Goal: Transaction & Acquisition: Subscribe to service/newsletter

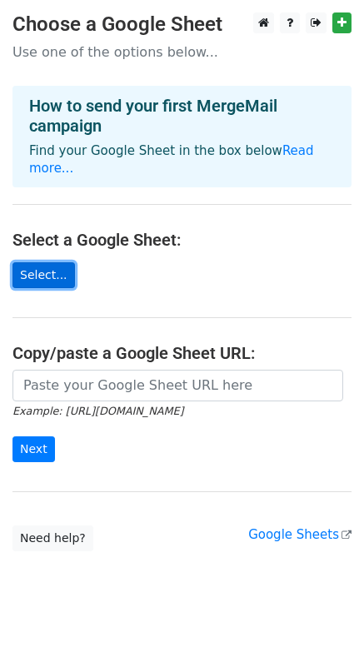
click at [27, 262] on link "Select..." at bounding box center [43, 275] width 62 height 26
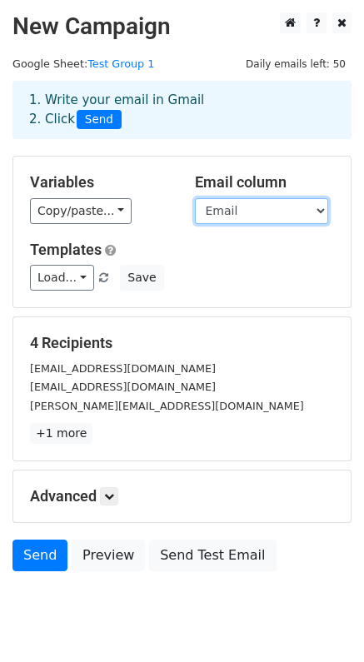
click at [257, 216] on select "First Name Last Name Email Donation Group" at bounding box center [261, 211] width 133 height 26
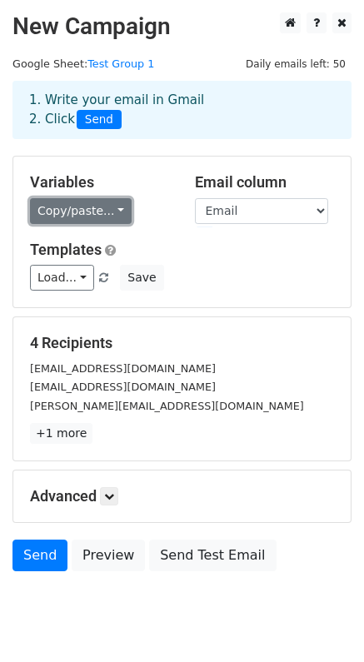
click at [102, 216] on link "Copy/paste..." at bounding box center [81, 211] width 102 height 26
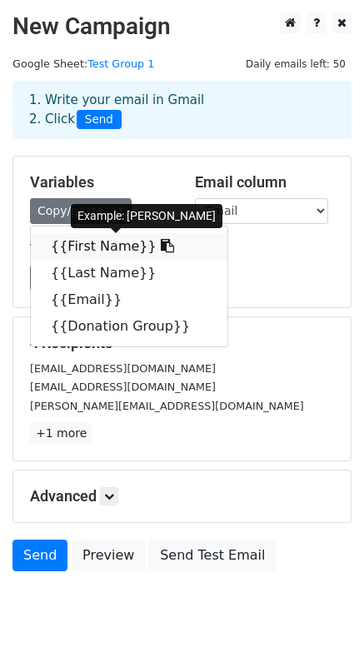
click at [118, 249] on link "{{First Name}}" at bounding box center [129, 246] width 196 height 27
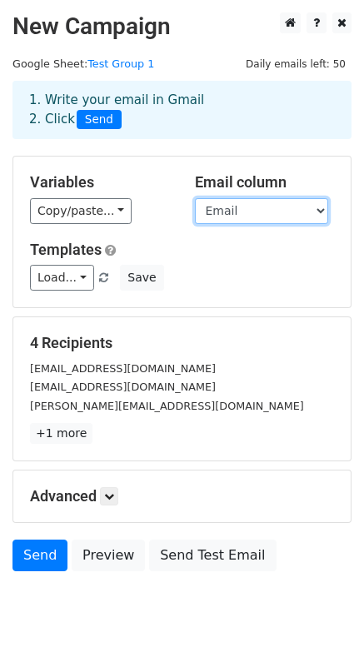
click at [226, 206] on select "First Name Last Name Email Donation Group" at bounding box center [261, 211] width 133 height 26
click at [195, 198] on select "First Name Last Name Email Donation Group" at bounding box center [261, 211] width 133 height 26
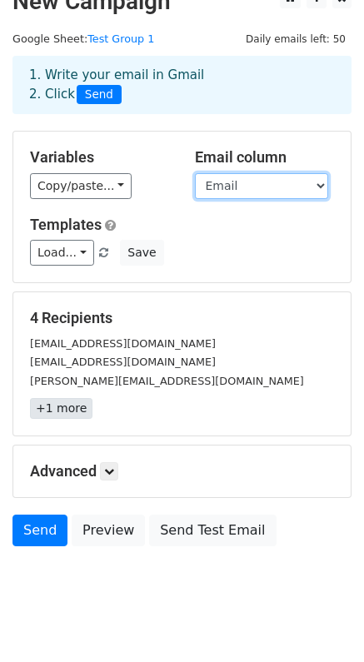
scroll to position [27, 0]
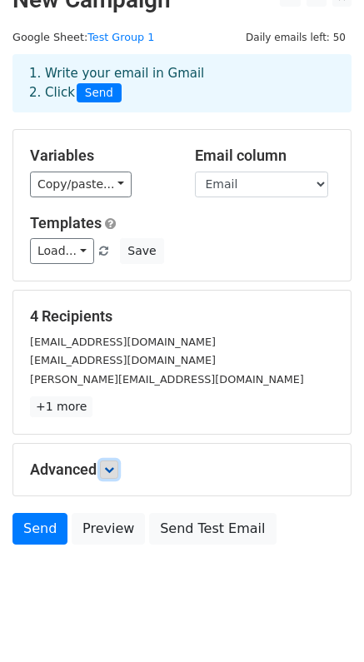
click at [108, 469] on icon at bounding box center [109, 470] width 10 height 10
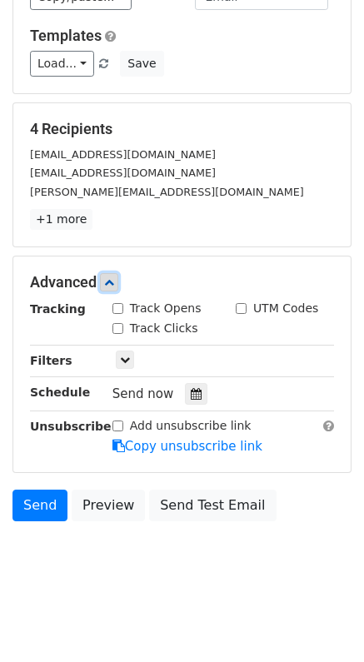
scroll to position [215, 0]
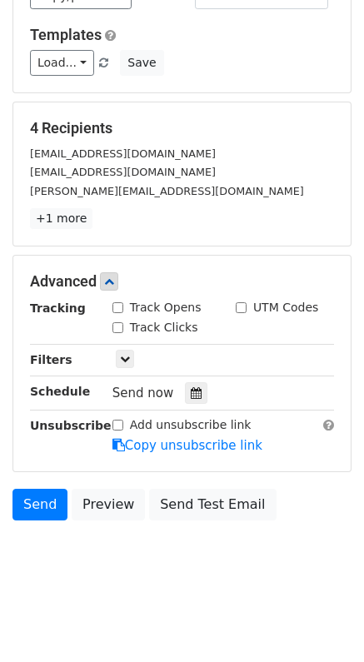
click at [115, 306] on input "Track Opens" at bounding box center [117, 307] width 11 height 11
checkbox input "true"
click at [127, 326] on div "Track Clicks" at bounding box center [155, 327] width 86 height 17
click at [122, 326] on input "Track Clicks" at bounding box center [117, 327] width 11 height 11
checkbox input "true"
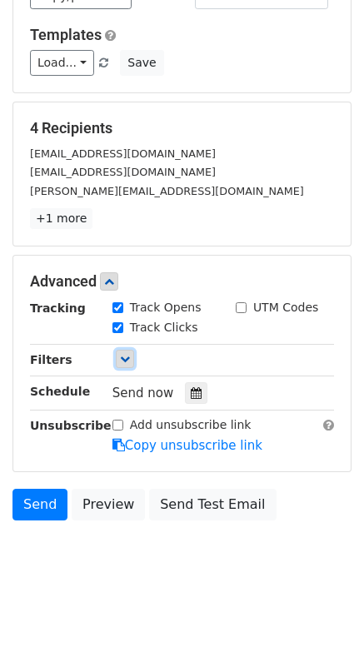
click at [122, 366] on link at bounding box center [125, 359] width 18 height 18
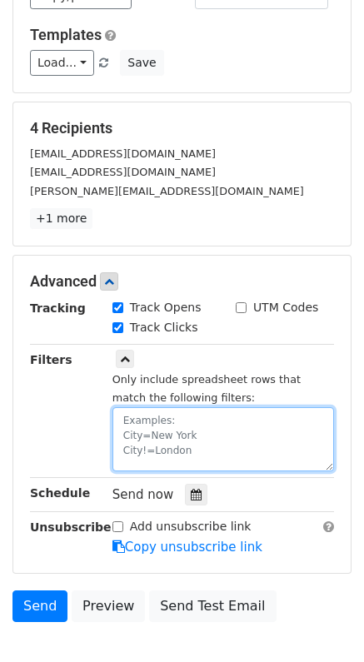
click at [206, 437] on textarea at bounding box center [222, 439] width 221 height 64
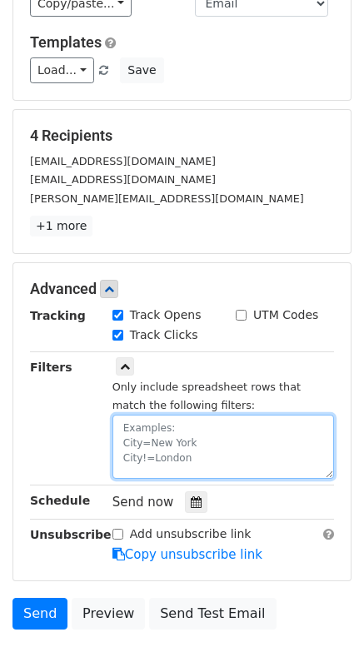
scroll to position [212, 0]
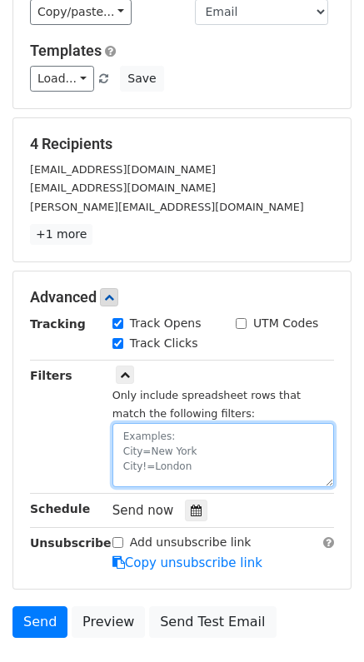
click at [191, 444] on textarea at bounding box center [222, 455] width 221 height 64
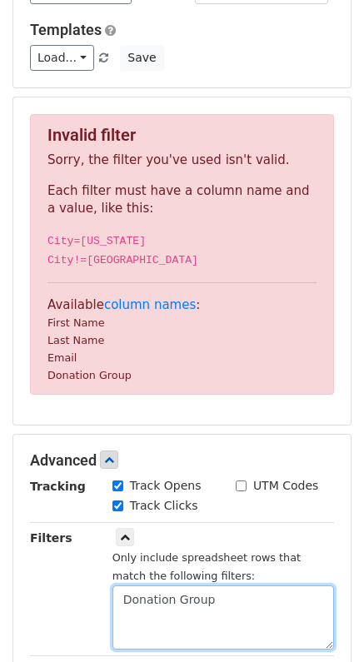
scroll to position [221, 0]
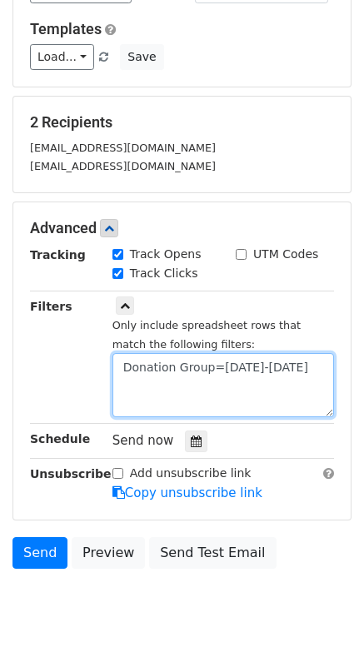
type textarea "Donation Group=2014-2017"
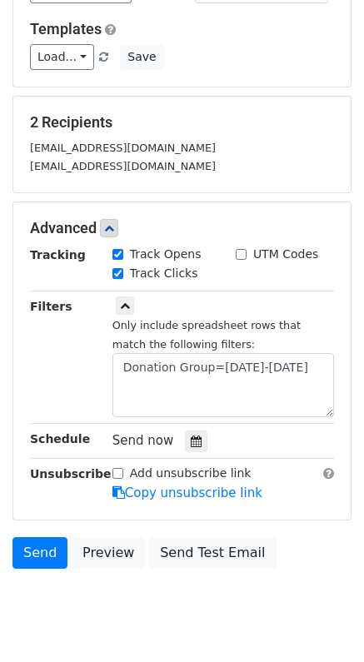
click at [71, 385] on div "Filters" at bounding box center [58, 357] width 82 height 121
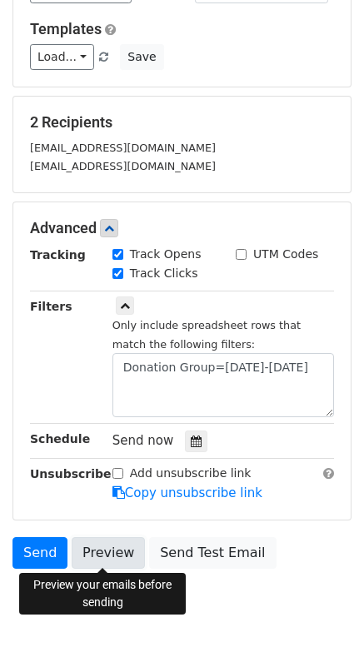
click at [97, 555] on link "Preview" at bounding box center [108, 553] width 73 height 32
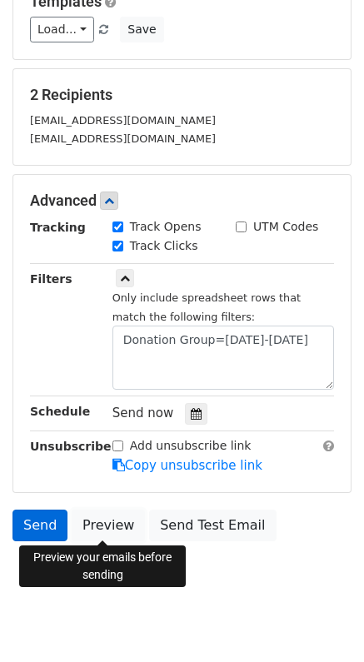
scroll to position [268, 0]
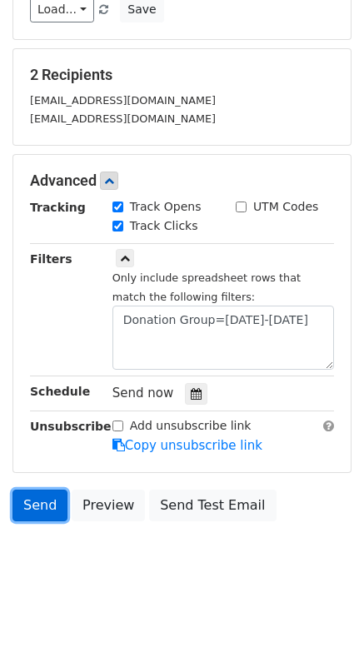
click at [33, 510] on link "Send" at bounding box center [39, 506] width 55 height 32
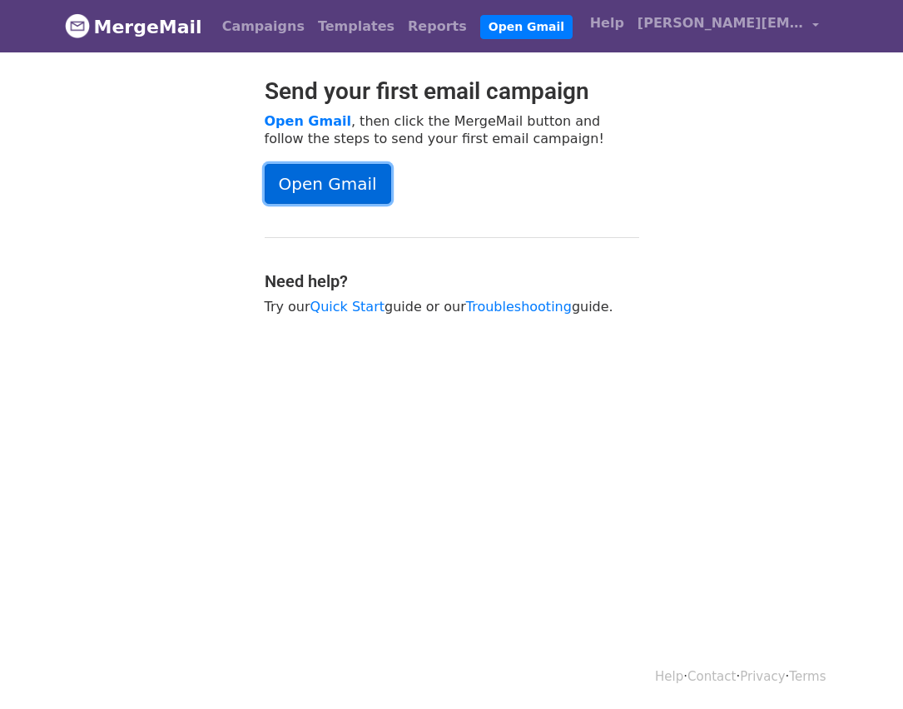
click at [339, 179] on link "Open Gmail" at bounding box center [328, 184] width 127 height 40
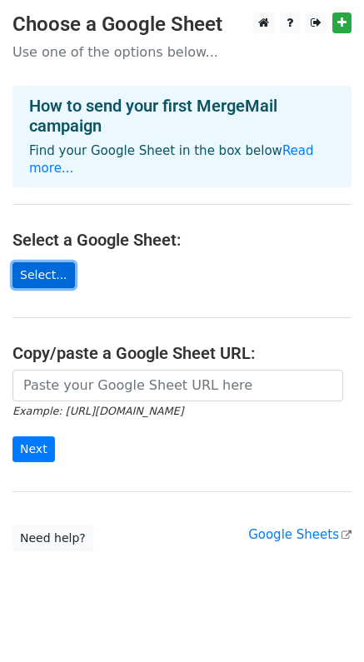
click at [61, 266] on link "Select..." at bounding box center [43, 275] width 62 height 26
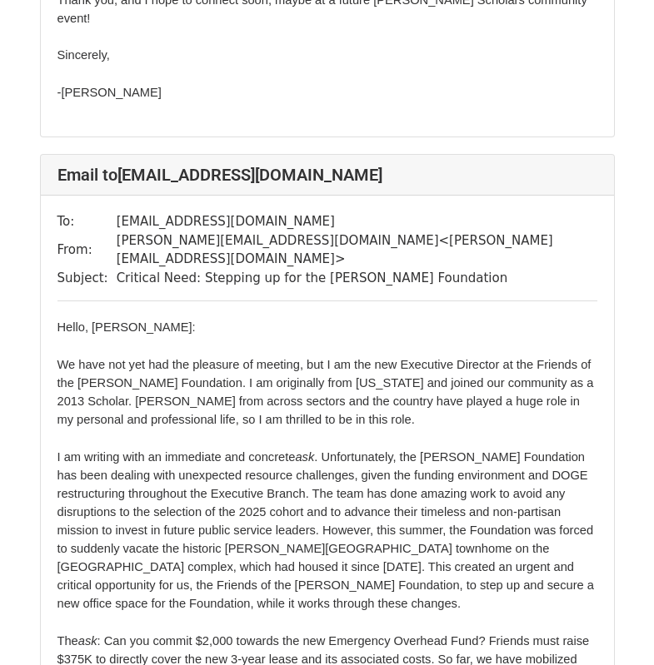
scroll to position [391, 0]
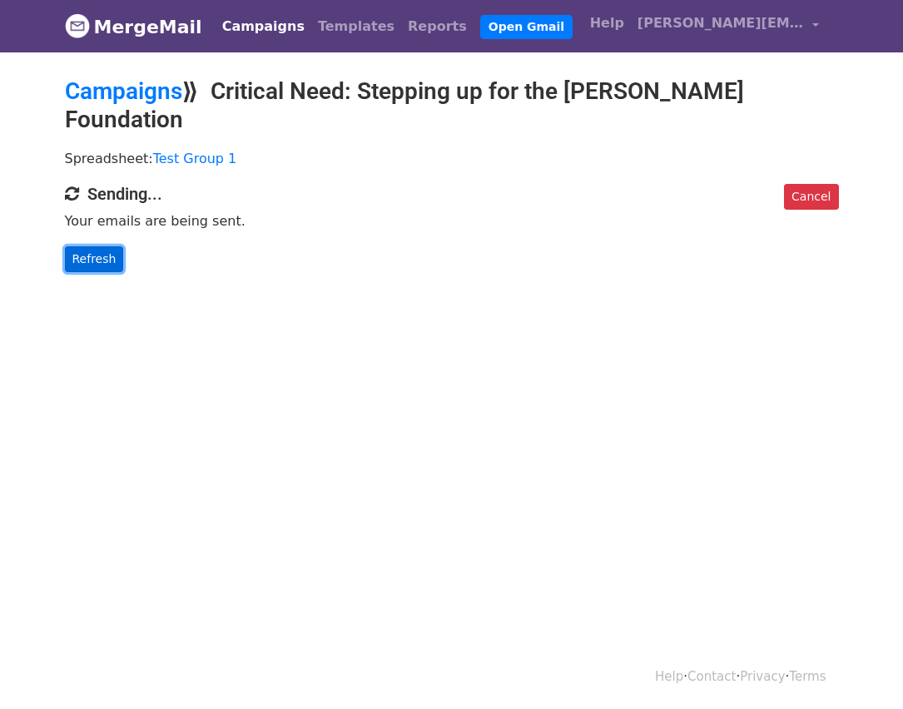
click at [104, 246] on link "Refresh" at bounding box center [94, 259] width 59 height 26
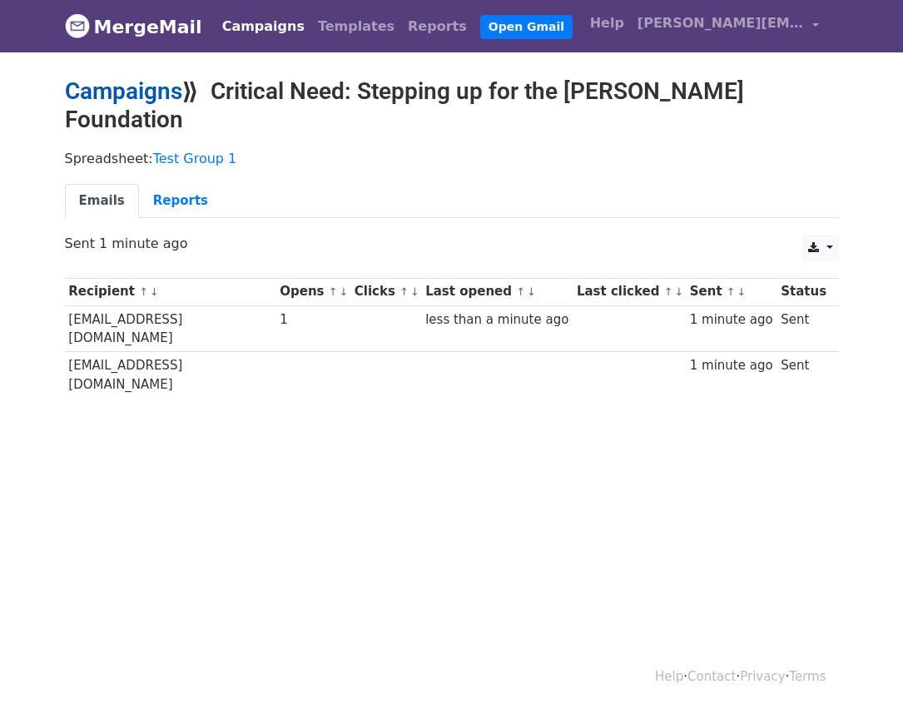
click at [131, 93] on link "Campaigns" at bounding box center [123, 90] width 117 height 27
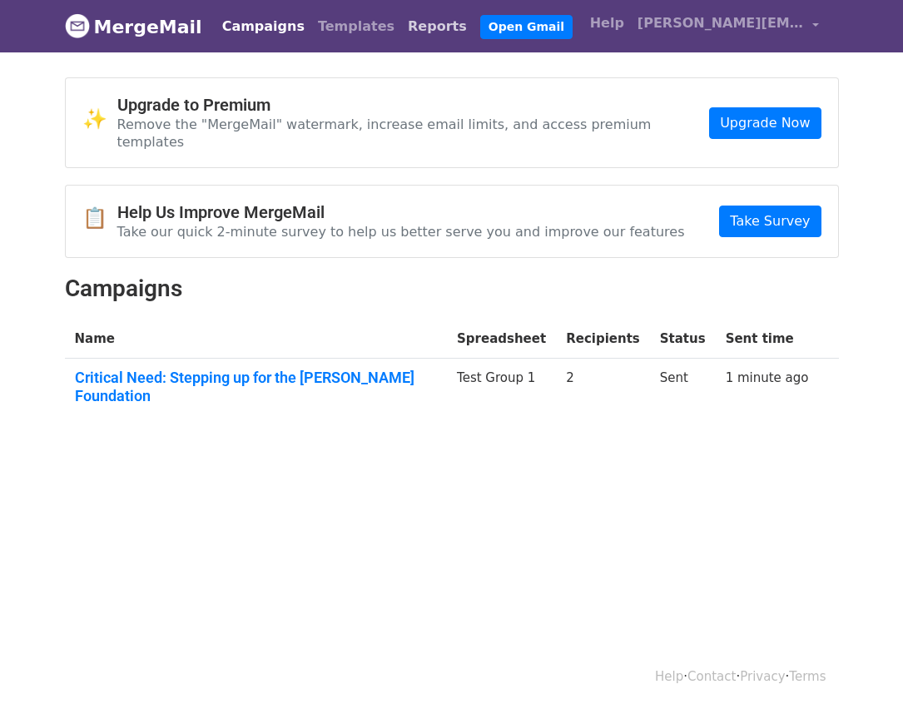
click at [401, 22] on link "Reports" at bounding box center [437, 26] width 72 height 33
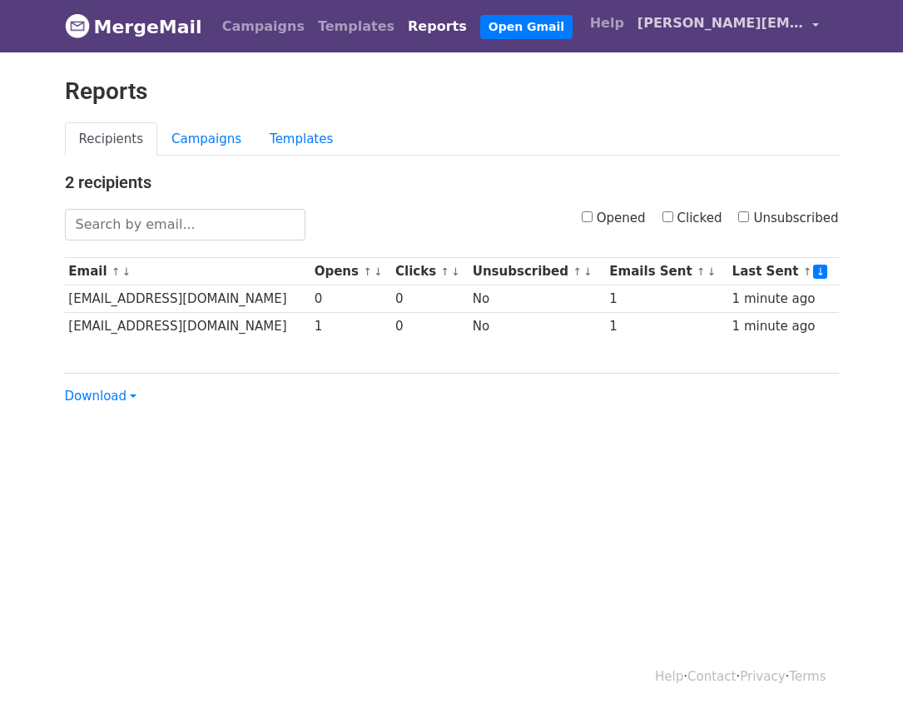
click at [687, 25] on span "[PERSON_NAME][EMAIL_ADDRESS][DOMAIN_NAME]" at bounding box center [721, 23] width 167 height 20
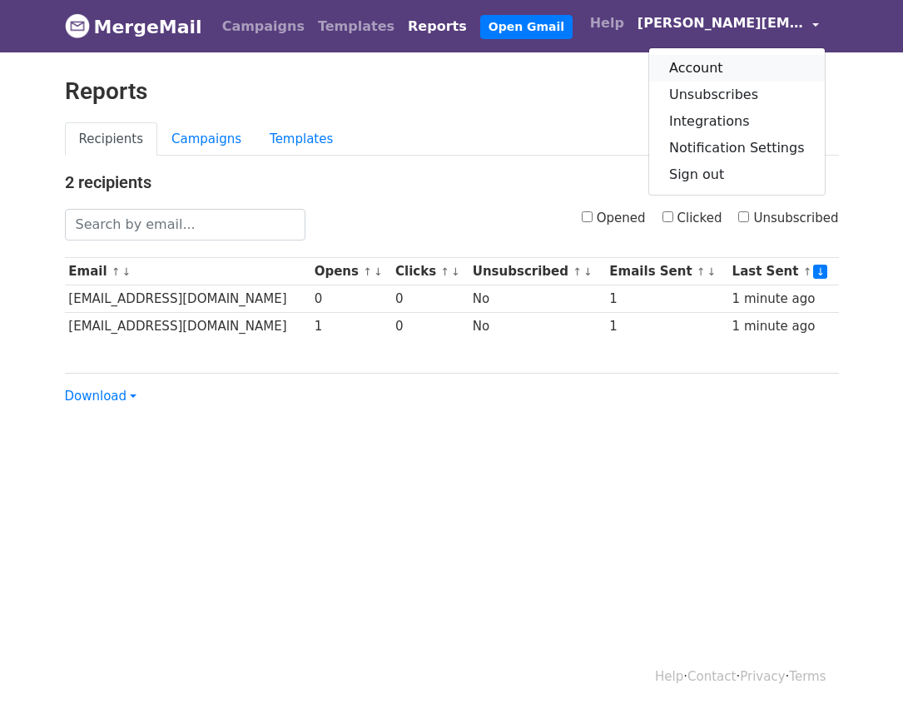
click at [743, 60] on link "Account" at bounding box center [737, 68] width 176 height 27
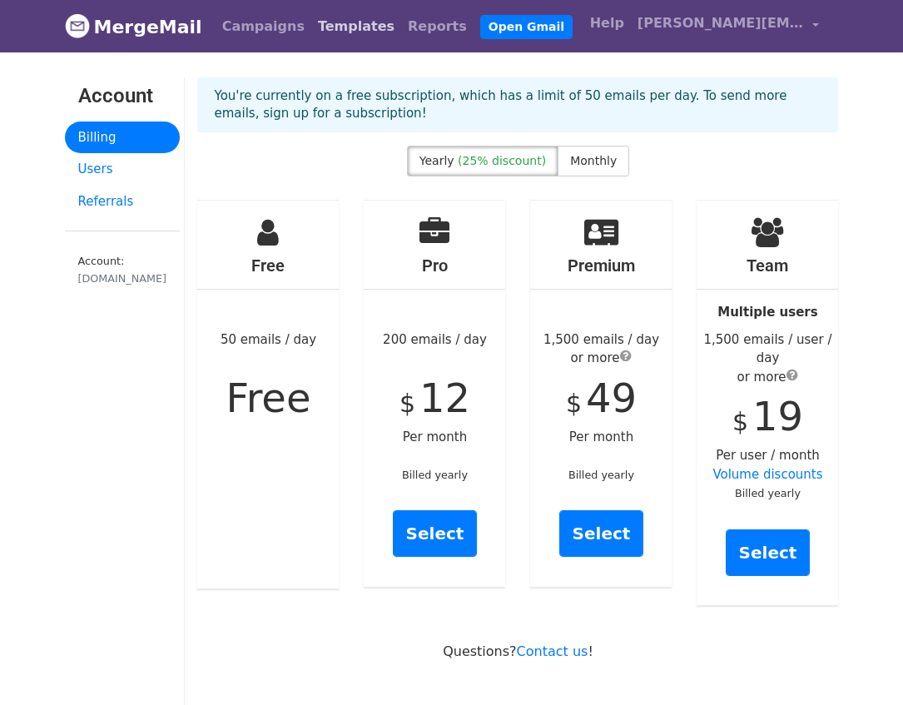
click at [328, 25] on link "Templates" at bounding box center [356, 26] width 90 height 33
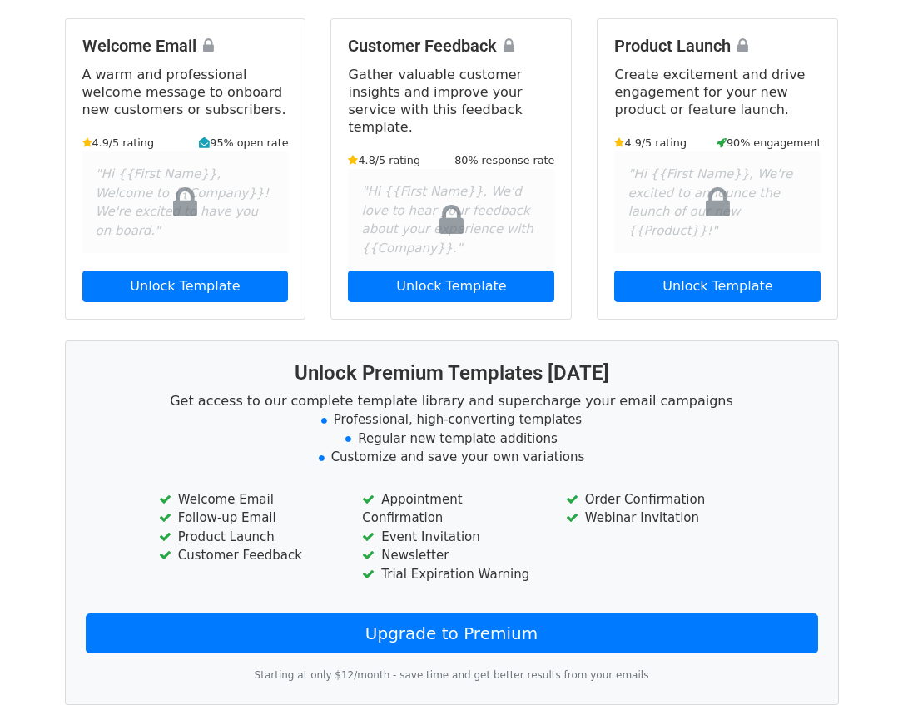
scroll to position [274, 0]
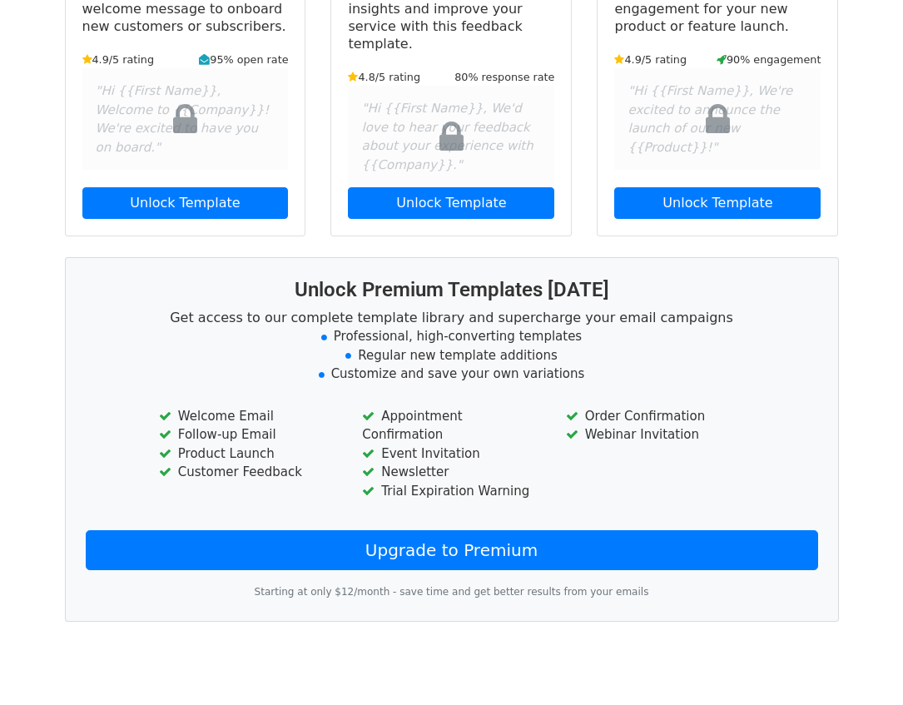
click at [460, 270] on div "Premium Templates My Templates New template Premium Templates Collection Unlock…" at bounding box center [451, 215] width 799 height 822
click at [460, 270] on div "Unlock Premium Templates [DATE] Get access to our complete template library and…" at bounding box center [452, 439] width 774 height 365
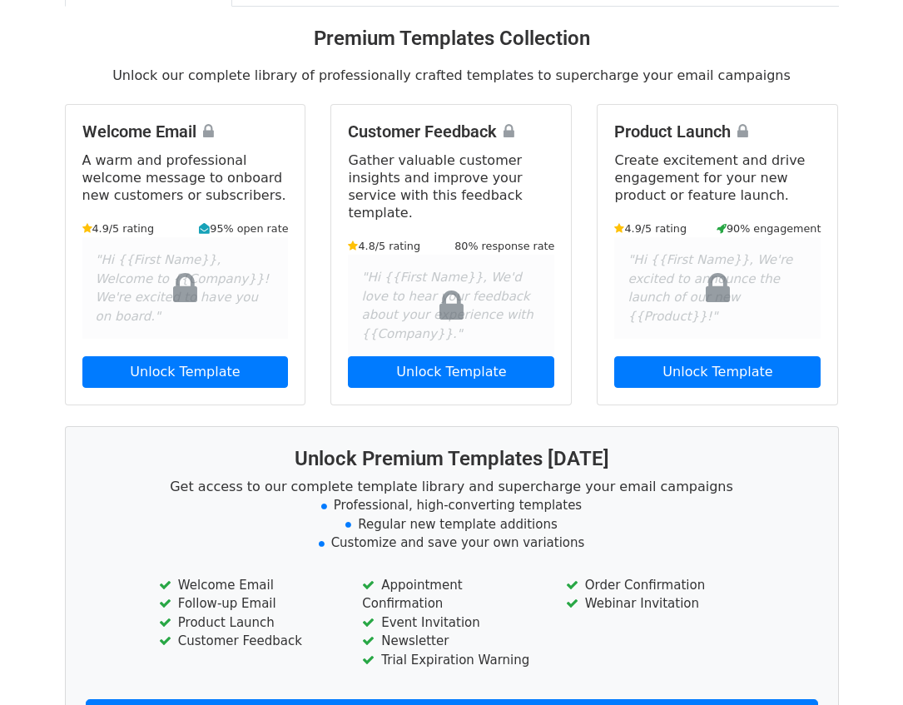
scroll to position [0, 0]
